Goal: Check status

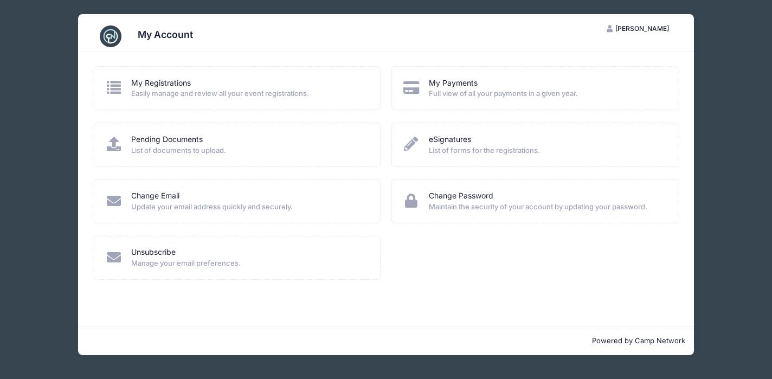
click at [110, 82] on icon at bounding box center [114, 87] width 18 height 14
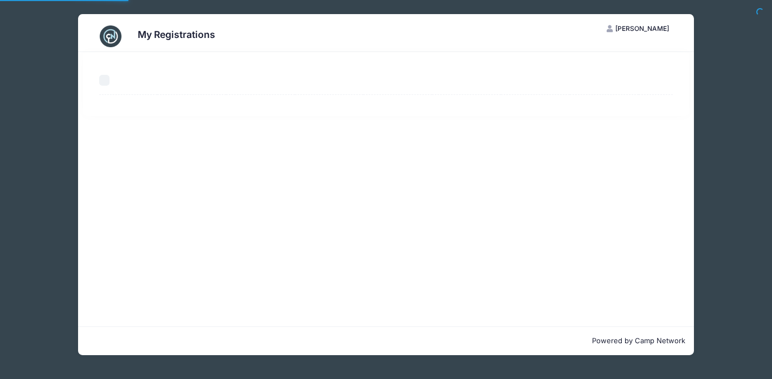
select select "50"
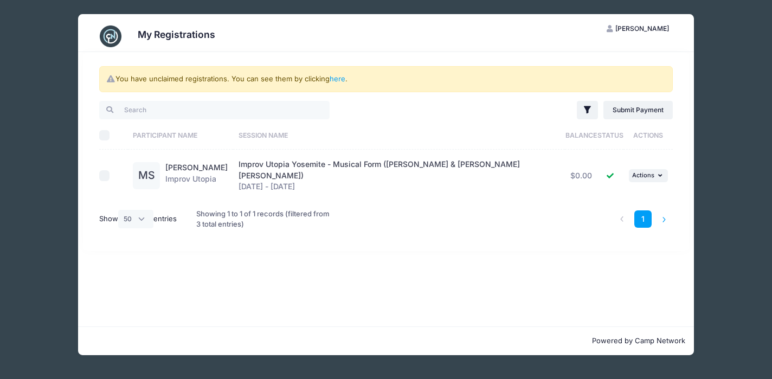
click at [664, 213] on li at bounding box center [664, 219] width 18 height 18
click at [664, 212] on li at bounding box center [664, 219] width 18 height 18
click at [337, 78] on link "here" at bounding box center [338, 78] width 16 height 9
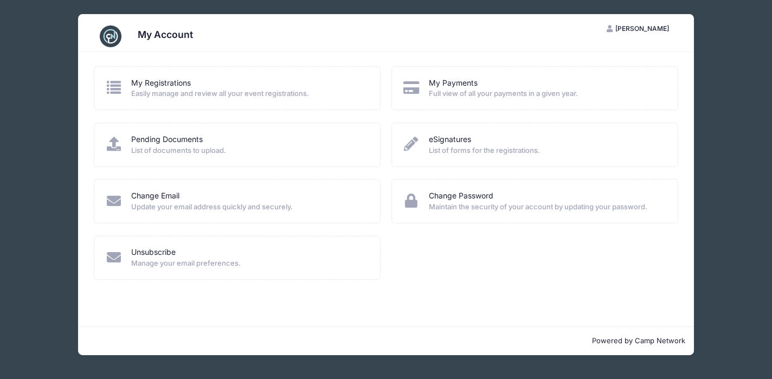
click at [414, 87] on icon at bounding box center [411, 87] width 18 height 14
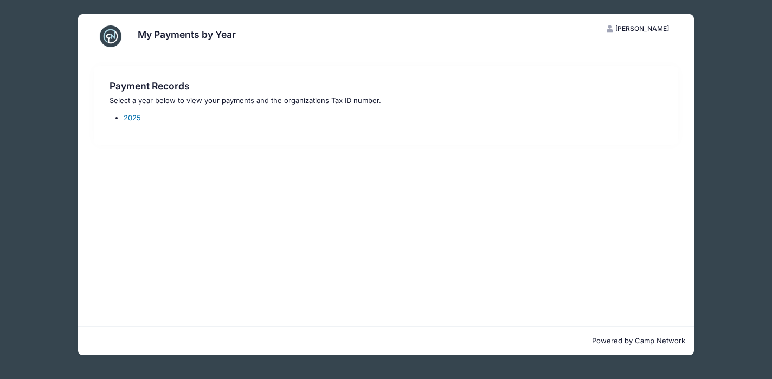
click at [134, 116] on link "2025" at bounding box center [132, 117] width 17 height 9
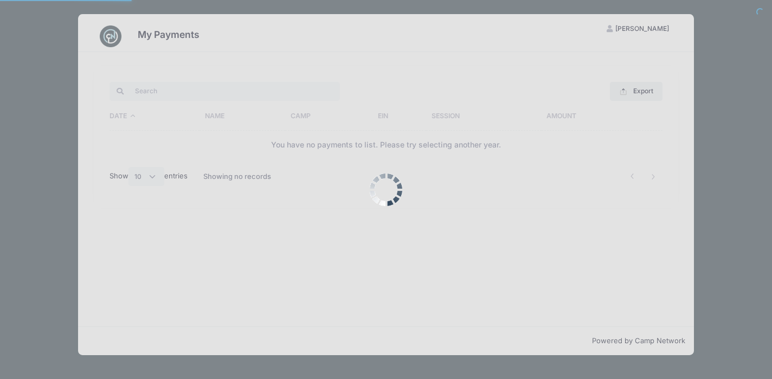
select select "10"
